Goal: Information Seeking & Learning: Learn about a topic

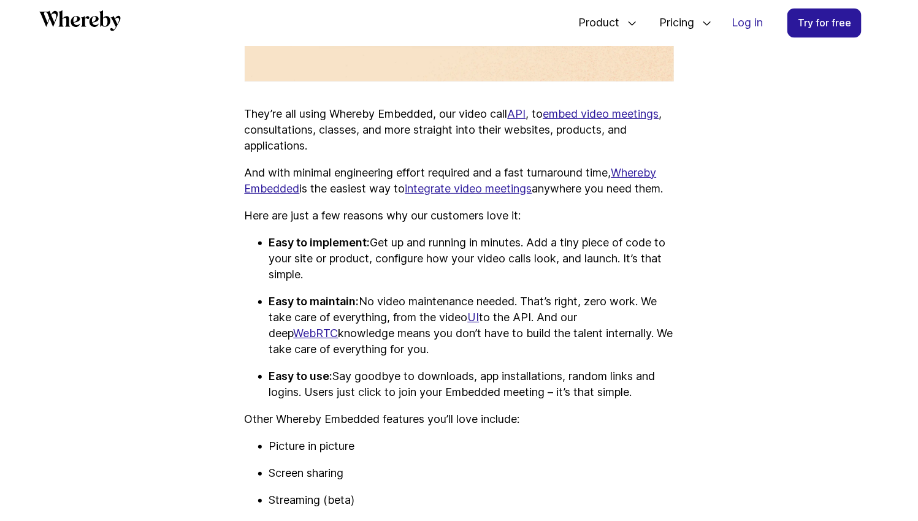
scroll to position [914, 0]
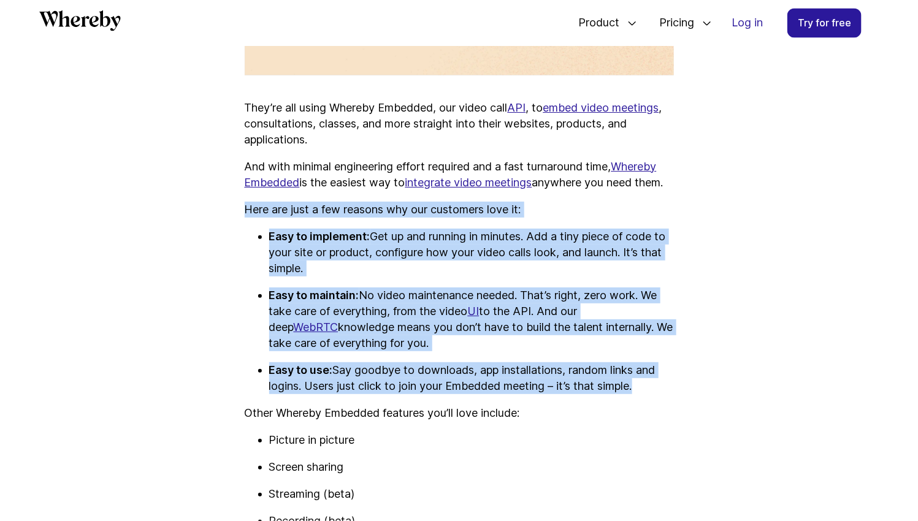
drag, startPoint x: 584, startPoint y: 383, endPoint x: 226, endPoint y: 225, distance: 391.1
copy div "Here are just a few reasons why our customers love it: Easy to implement: Get u…"
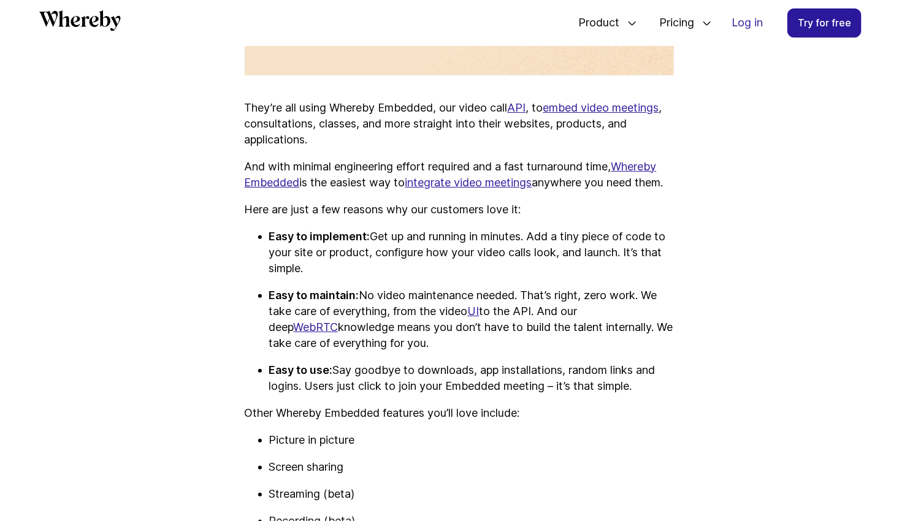
click at [636, 394] on p "Easy to use: Say goodbye to downloads, app installations, random links and logi…" at bounding box center [471, 379] width 405 height 32
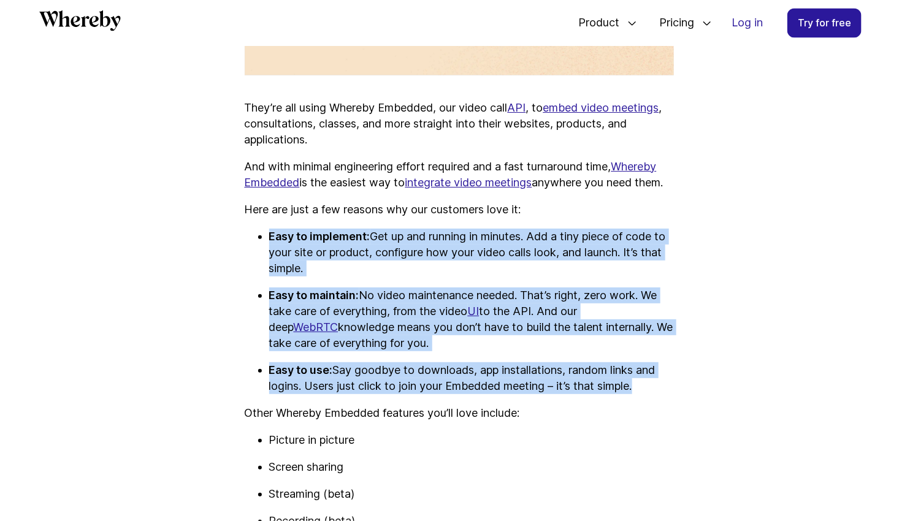
drag, startPoint x: 677, startPoint y: 409, endPoint x: 237, endPoint y: 244, distance: 469.8
drag, startPoint x: 424, startPoint y: 288, endPoint x: 430, endPoint y: 290, distance: 6.4
click at [424, 277] on p "Easy to implement: Get up and running in minutes. Add a tiny piece of code to y…" at bounding box center [471, 253] width 405 height 48
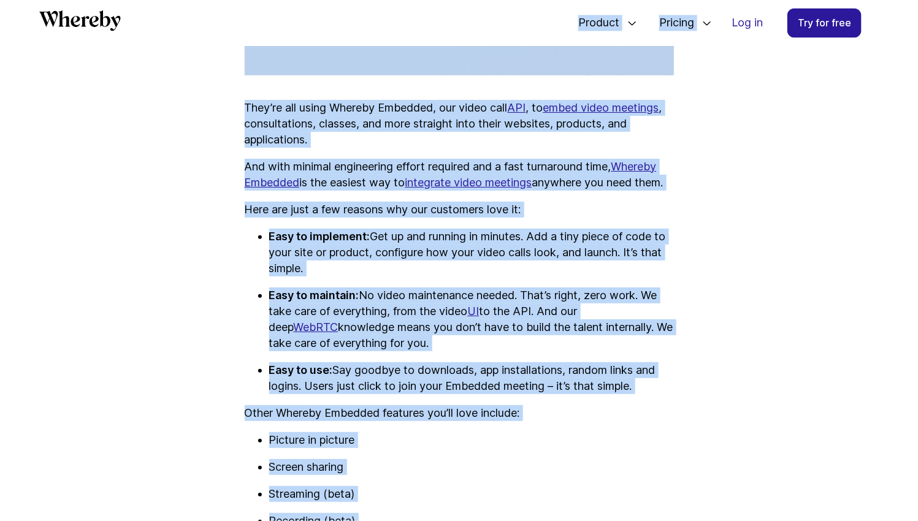
copy div "Loremip Dolorsit Ametco adi elitse doeiu tempo in utla etdolor ma ali Enimadmi …"
